Goal: Transaction & Acquisition: Purchase product/service

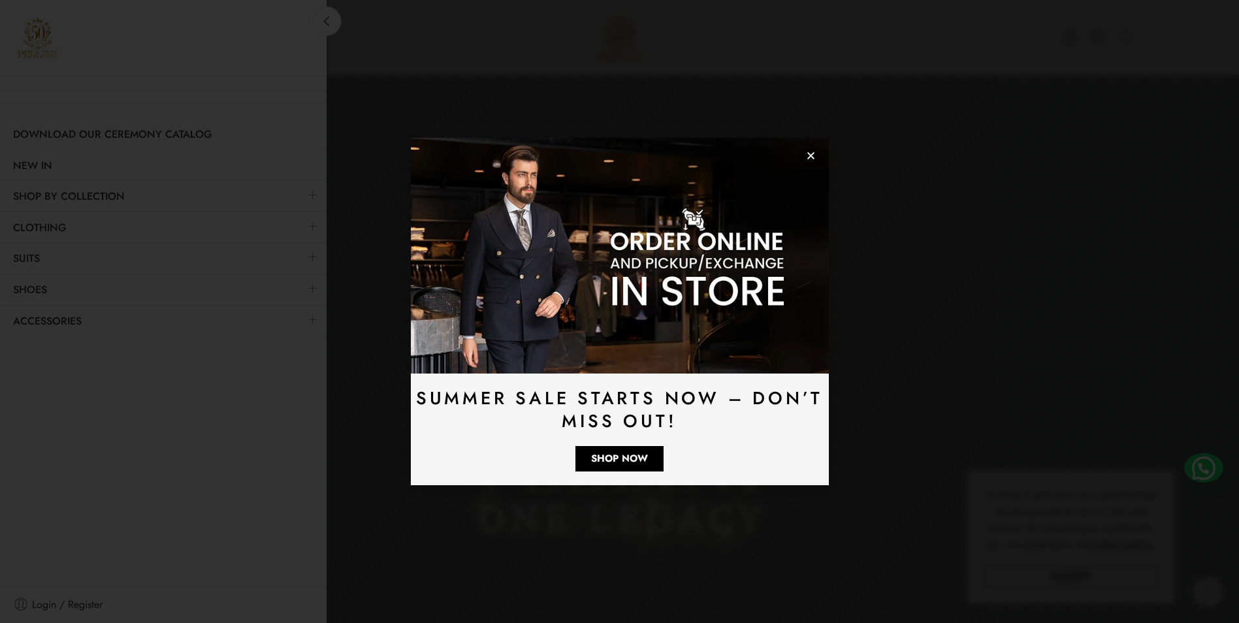
click at [810, 158] on icon "Close" at bounding box center [811, 156] width 10 height 10
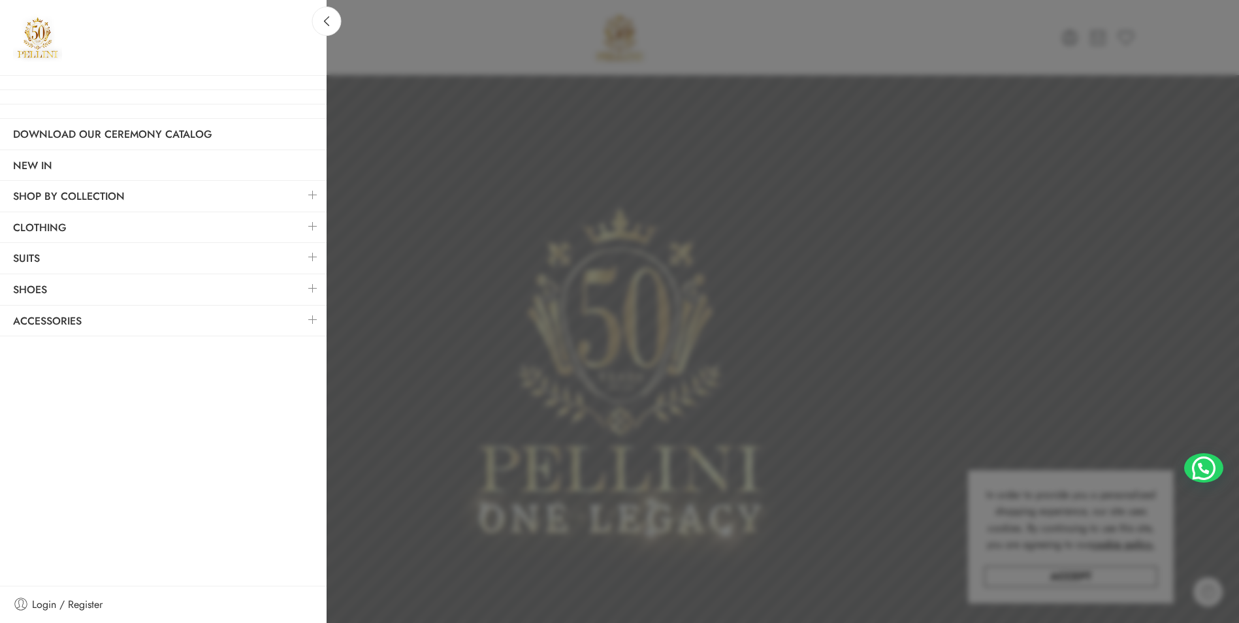
click at [315, 251] on link at bounding box center [312, 257] width 27 height 28
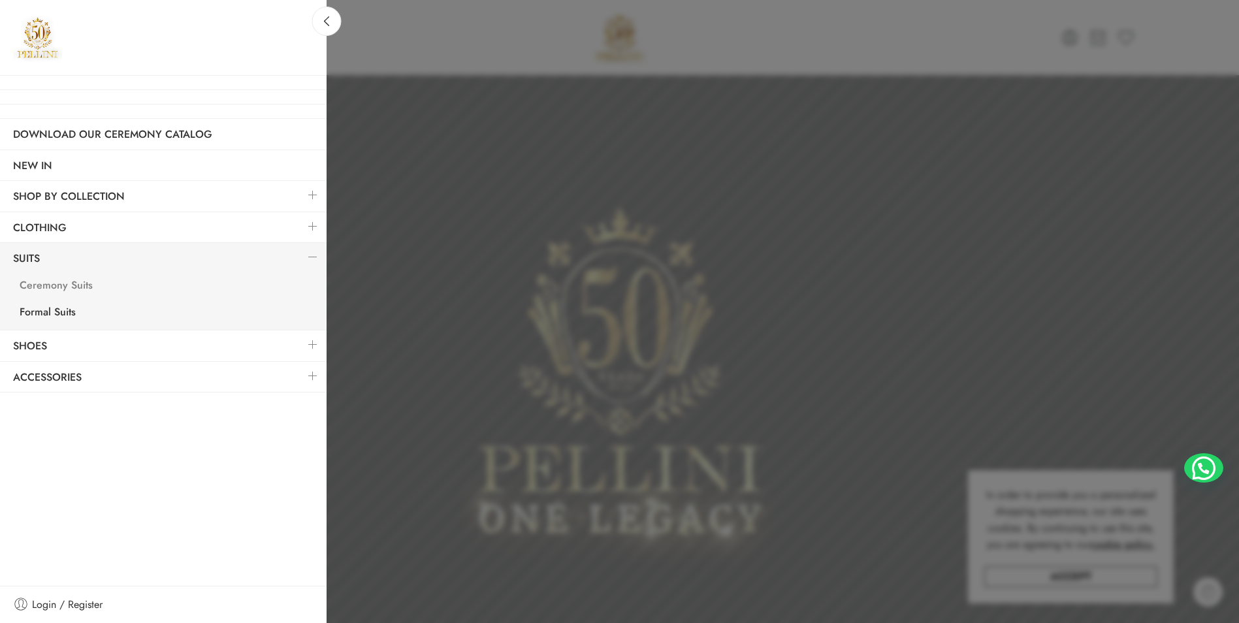
click at [81, 285] on link "Ceremony Suits" at bounding box center [167, 287] width 320 height 27
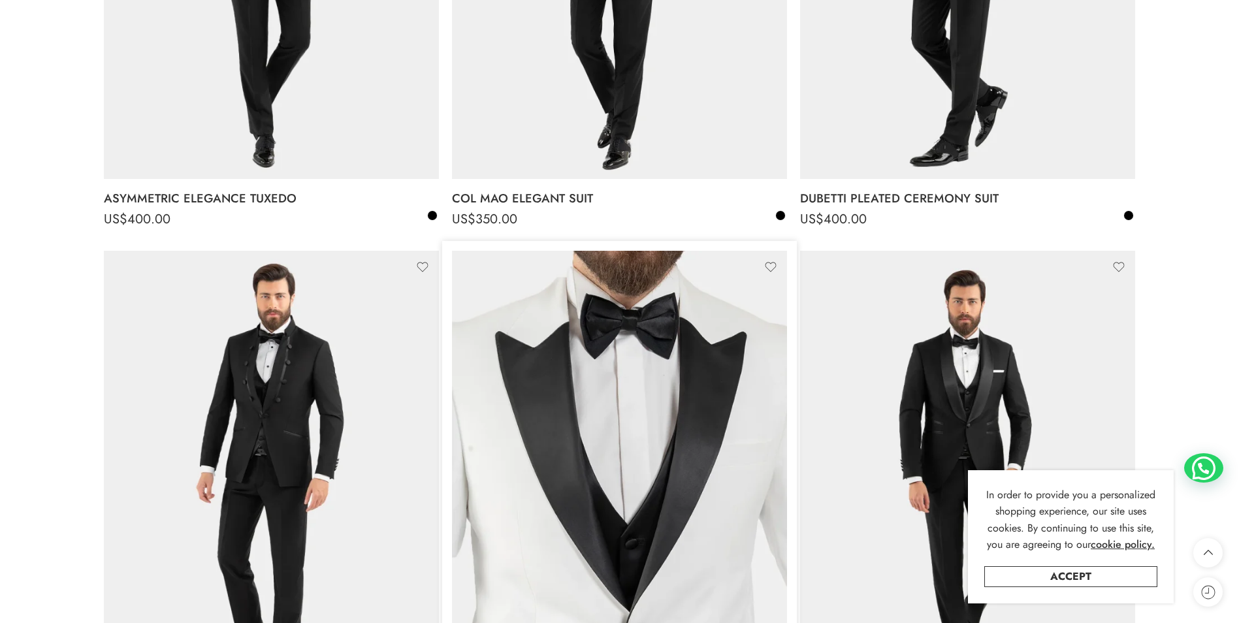
scroll to position [653, 0]
